Goal: Information Seeking & Learning: Compare options

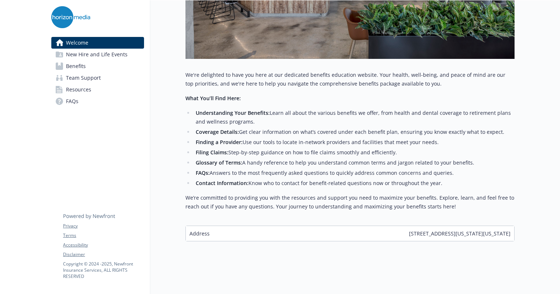
scroll to position [0, 5]
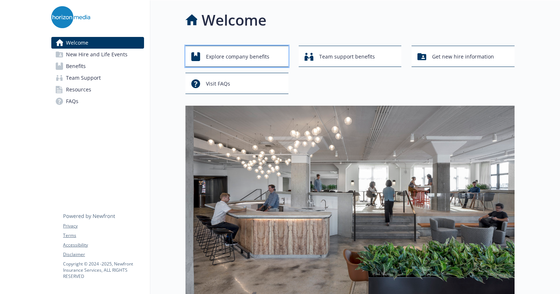
click at [260, 51] on span "Explore company benefits" at bounding box center [237, 57] width 63 height 14
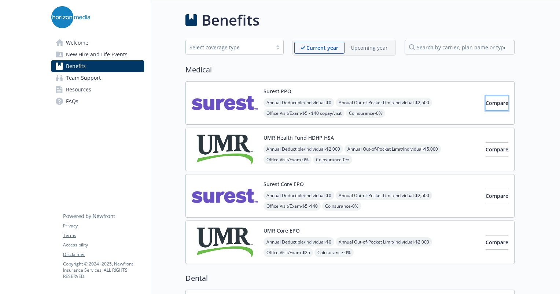
click at [485, 104] on span "Compare" at bounding box center [496, 103] width 23 height 7
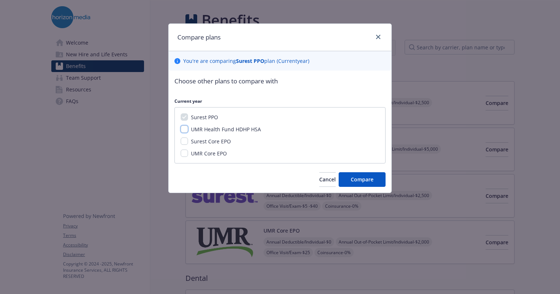
click at [181, 129] on input "UMR Health Fund HDHP HSA" at bounding box center [184, 129] width 7 height 7
checkbox input "true"
click at [355, 178] on span "Compare" at bounding box center [362, 179] width 23 height 7
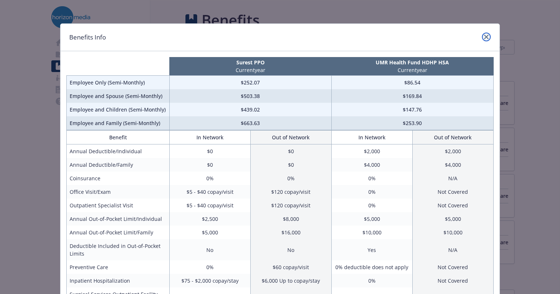
click at [485, 37] on icon "close" at bounding box center [486, 37] width 4 height 4
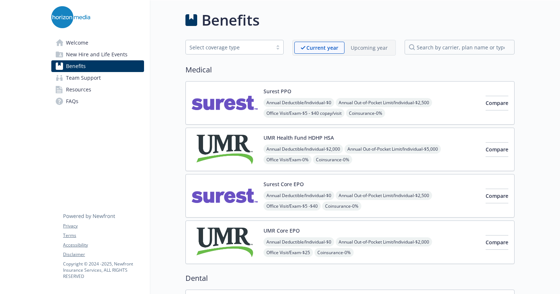
click at [485, 157] on div "Compare" at bounding box center [496, 149] width 23 height 31
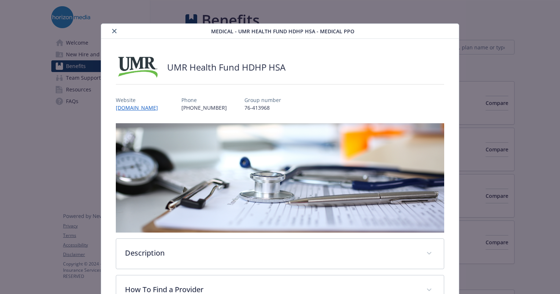
scroll to position [22, 0]
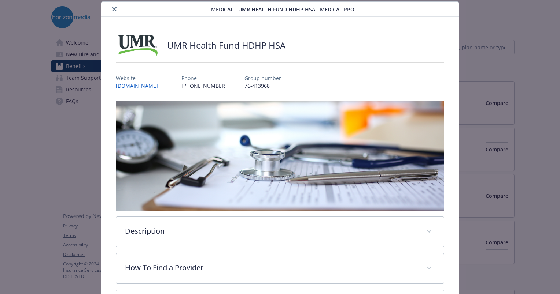
click at [114, 9] on icon "close" at bounding box center [114, 9] width 4 height 4
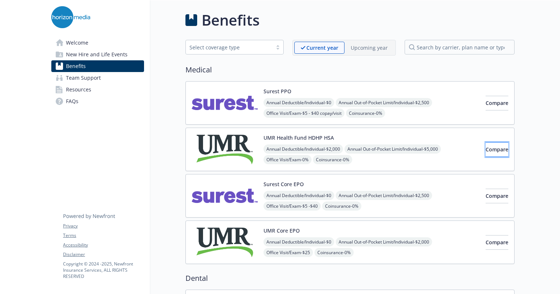
click at [485, 148] on span "Compare" at bounding box center [496, 149] width 23 height 7
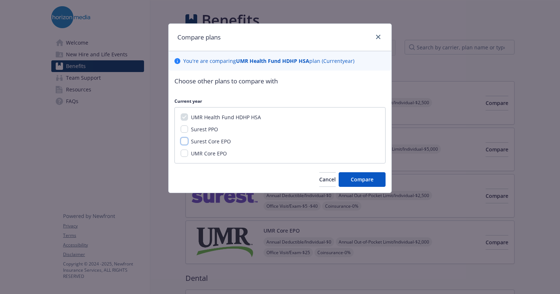
click at [185, 142] on input "Surest Core EPO" at bounding box center [184, 141] width 7 height 7
checkbox input "true"
click at [370, 183] on span "Compare" at bounding box center [362, 179] width 23 height 7
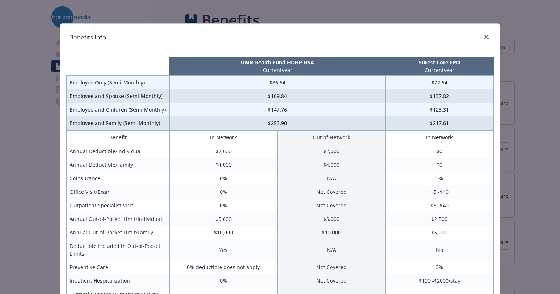
scroll to position [1, 0]
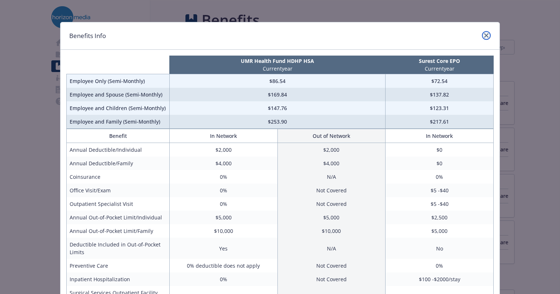
click at [484, 37] on icon "close" at bounding box center [486, 35] width 4 height 4
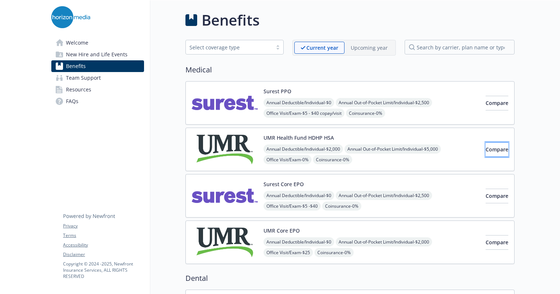
click at [485, 156] on button "Compare" at bounding box center [496, 149] width 23 height 15
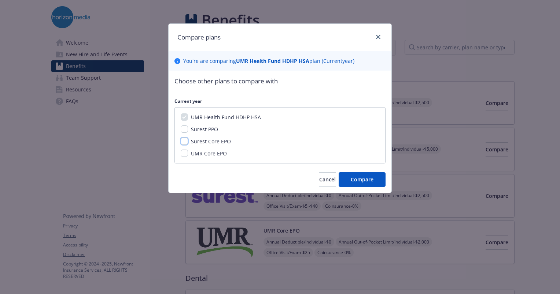
click at [183, 144] on input "Surest Core EPO" at bounding box center [184, 141] width 7 height 7
checkbox input "true"
click at [369, 179] on span "Compare" at bounding box center [362, 179] width 23 height 7
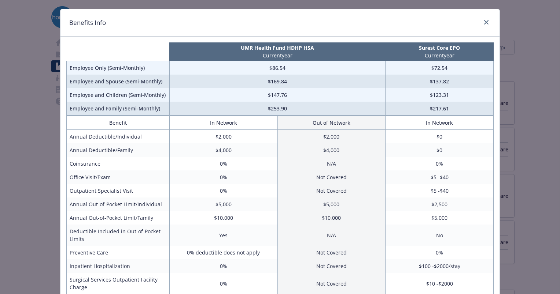
scroll to position [0, 0]
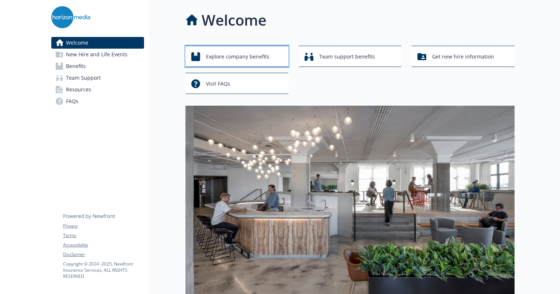
click at [261, 50] on span "Explore company benefits" at bounding box center [237, 57] width 63 height 14
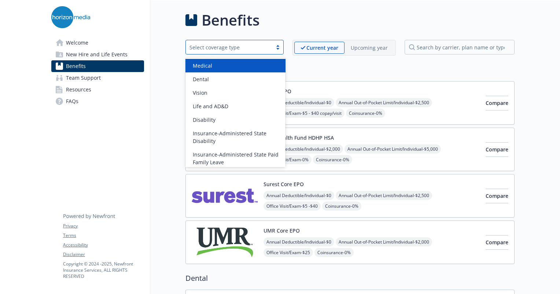
click at [237, 47] on div "Select coverage type" at bounding box center [228, 48] width 79 height 8
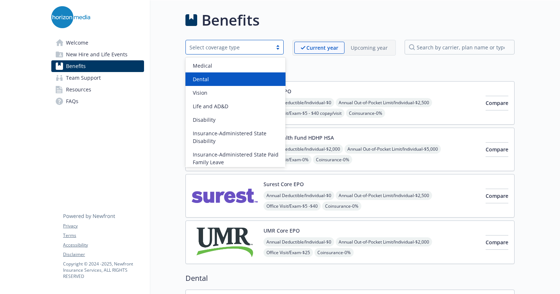
click at [224, 78] on div "Dental" at bounding box center [235, 79] width 91 height 8
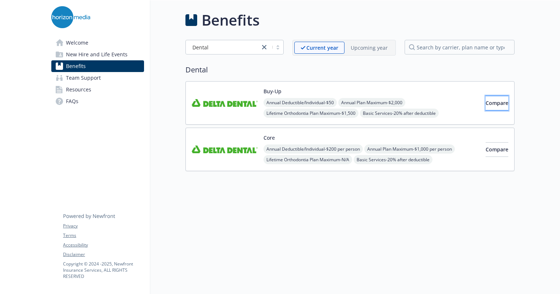
click at [489, 102] on span "Compare" at bounding box center [496, 103] width 23 height 7
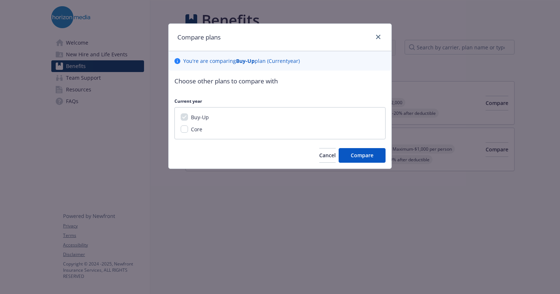
click at [190, 130] on div "Core" at bounding box center [196, 130] width 16 height 8
drag, startPoint x: 183, startPoint y: 129, endPoint x: 189, endPoint y: 129, distance: 5.9
click at [189, 129] on div "Core" at bounding box center [280, 130] width 199 height 8
drag, startPoint x: 189, startPoint y: 129, endPoint x: 181, endPoint y: 127, distance: 8.6
click at [181, 127] on div "Core" at bounding box center [280, 130] width 199 height 8
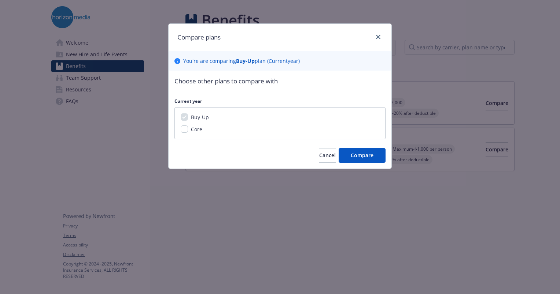
click at [181, 127] on input "Core" at bounding box center [184, 129] width 7 height 7
checkbox input "true"
click at [362, 152] on span "Compare" at bounding box center [362, 155] width 23 height 7
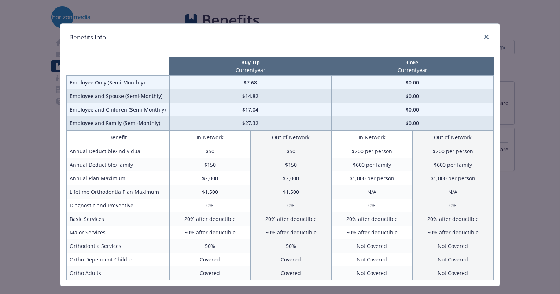
scroll to position [15, 0]
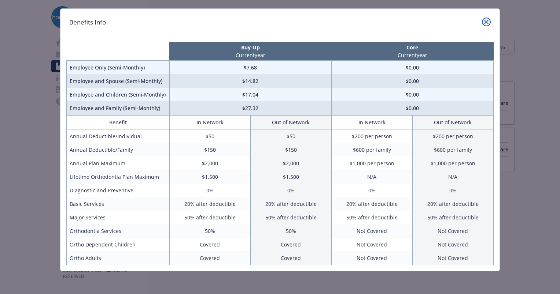
click at [482, 19] on link "close" at bounding box center [486, 22] width 9 height 9
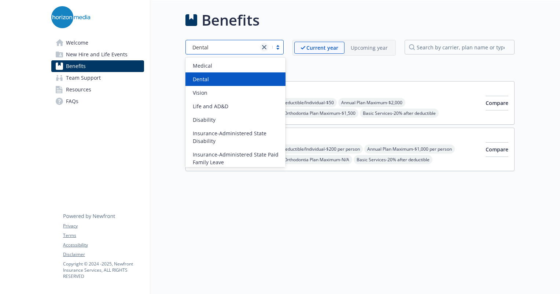
click at [264, 47] on icon "close" at bounding box center [264, 47] width 4 height 4
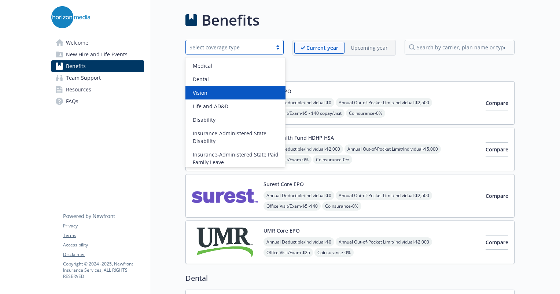
click at [232, 99] on div "Vision" at bounding box center [235, 93] width 100 height 14
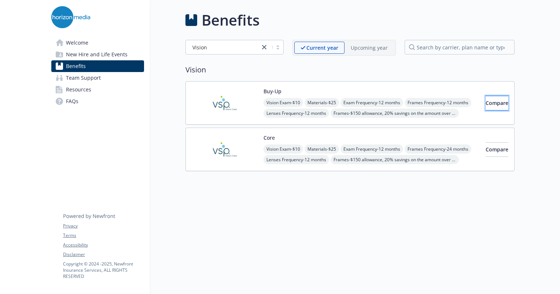
drag, startPoint x: 494, startPoint y: 104, endPoint x: 479, endPoint y: 107, distance: 15.2
click at [485, 107] on button "Compare" at bounding box center [496, 103] width 23 height 15
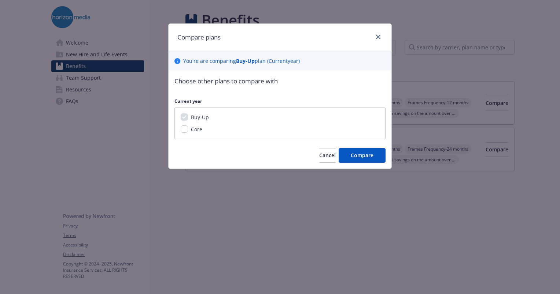
click at [479, 107] on div "Compare plans You ' re are comparing Buy-Up plan ( Current year) Choose other p…" at bounding box center [280, 147] width 560 height 294
click at [181, 131] on div "Core" at bounding box center [280, 130] width 199 height 8
click at [188, 128] on div "Core" at bounding box center [196, 130] width 16 height 8
click at [183, 130] on input "Core" at bounding box center [184, 129] width 7 height 7
checkbox input "true"
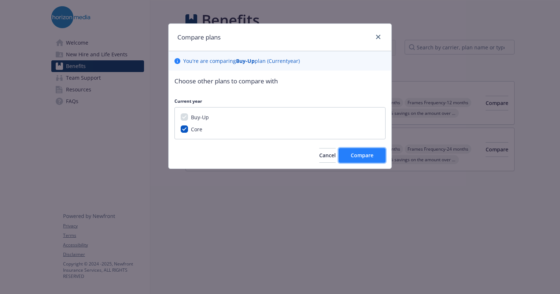
click at [366, 156] on span "Compare" at bounding box center [362, 155] width 23 height 7
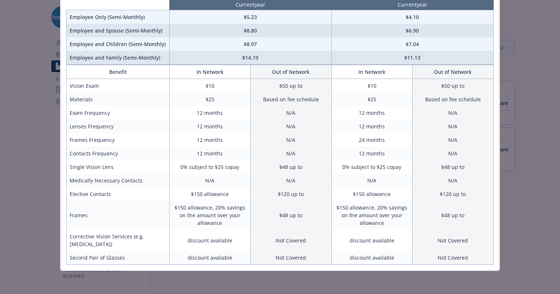
scroll to position [0, 0]
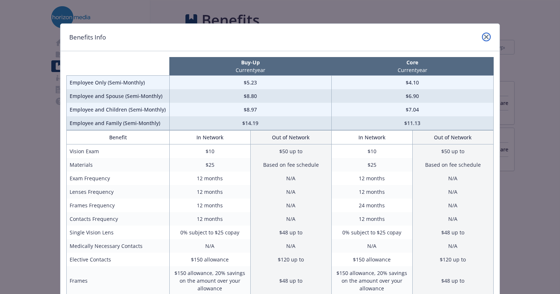
click at [484, 38] on icon "close" at bounding box center [486, 37] width 4 height 4
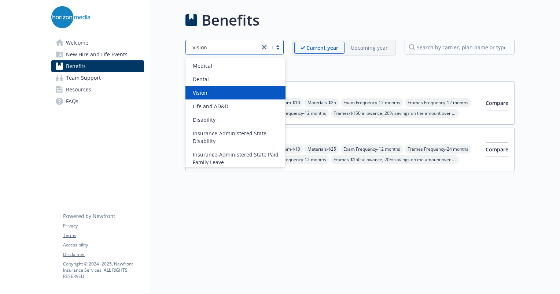
click at [263, 45] on link "close" at bounding box center [264, 47] width 9 height 9
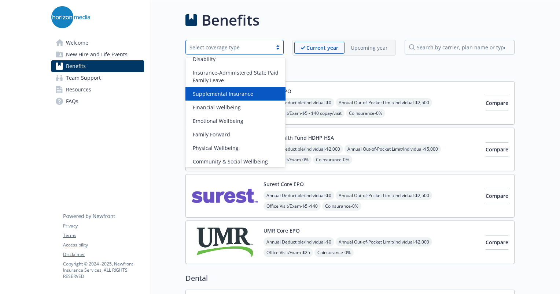
scroll to position [85, 0]
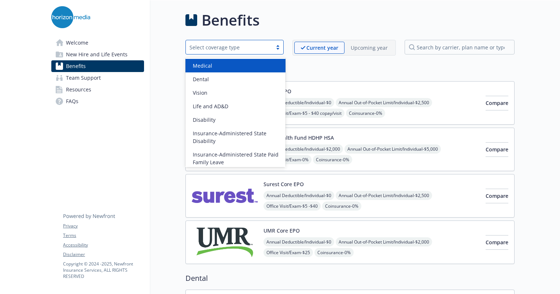
click at [280, 48] on div at bounding box center [277, 47] width 11 height 6
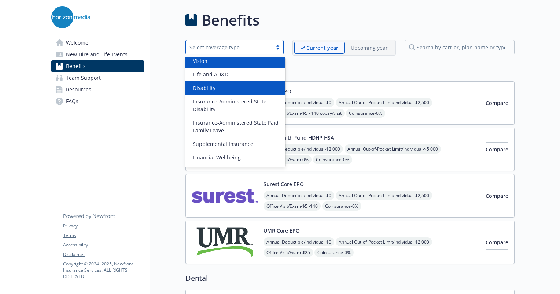
scroll to position [0, 0]
